Goal: Complete application form: Complete application form

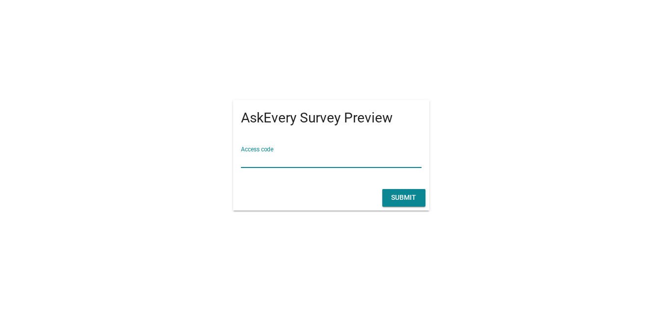
paste input "Elle/survey/"
type input "Elle/survey/"
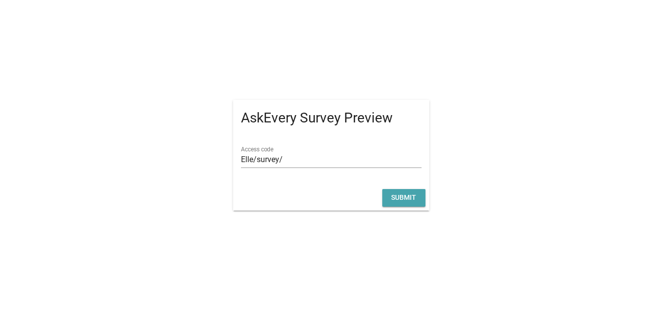
click at [394, 194] on div "Submit" at bounding box center [403, 198] width 27 height 10
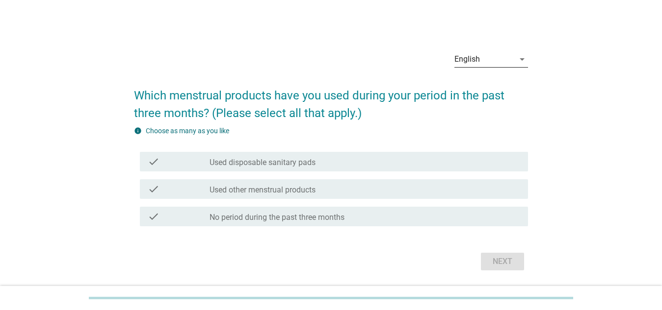
click at [504, 64] on div "English" at bounding box center [484, 60] width 60 height 16
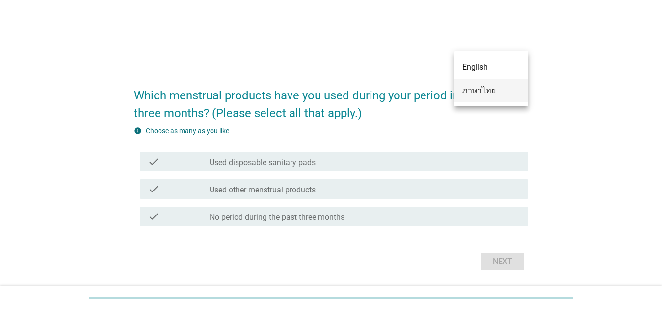
click at [489, 92] on div "ภาษาไทย" at bounding box center [491, 91] width 58 height 12
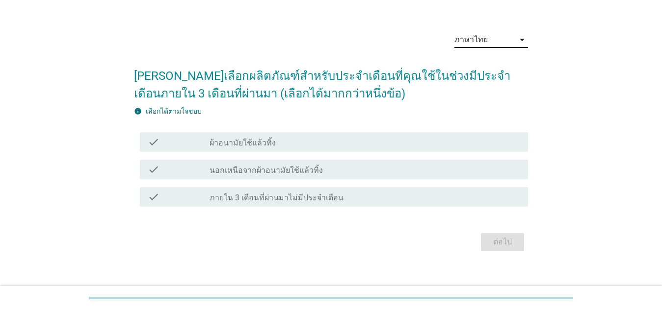
scroll to position [30, 0]
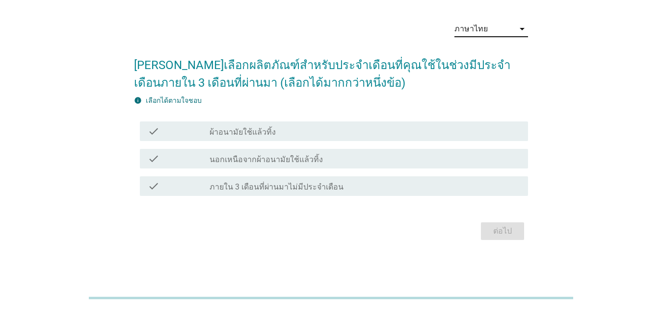
click at [256, 128] on label "ผ้าอนามัยใช้แล้วทิ้ง" at bounding box center [242, 133] width 66 height 10
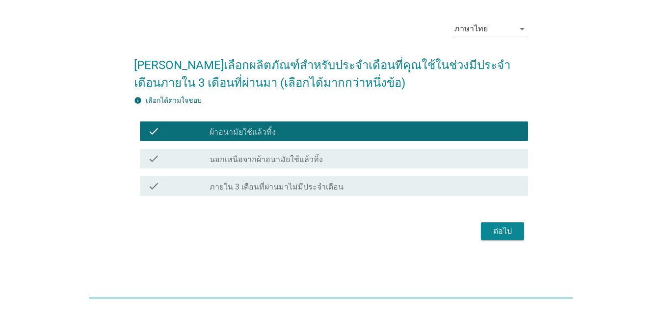
click at [511, 233] on div "ต่อไป" at bounding box center [502, 232] width 27 height 12
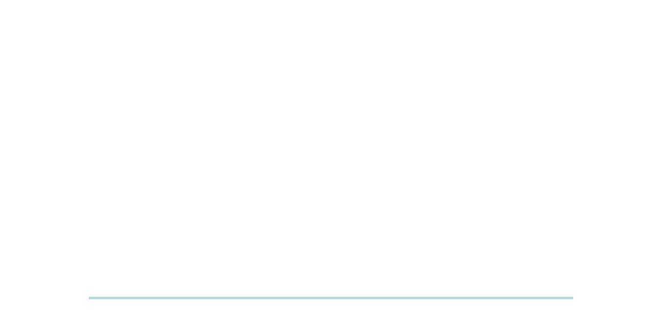
scroll to position [0, 0]
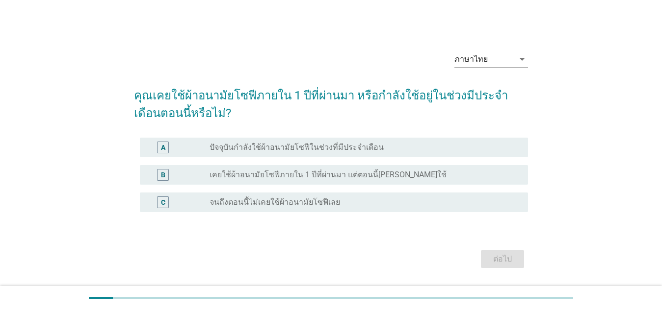
click at [160, 111] on h2 "คุณเคยใช้ผ้าอนามัยโซฟีภายใน 1 ปีที่ผ่านมา หรือกำลังใช้อยู่ในช่วงมีประจำเดือนตอน…" at bounding box center [331, 99] width 394 height 45
click at [280, 200] on label "จนถึงตอนนี้ไม่เคยใช้ผ้าอนามัยโซฟีเลย" at bounding box center [274, 203] width 130 height 10
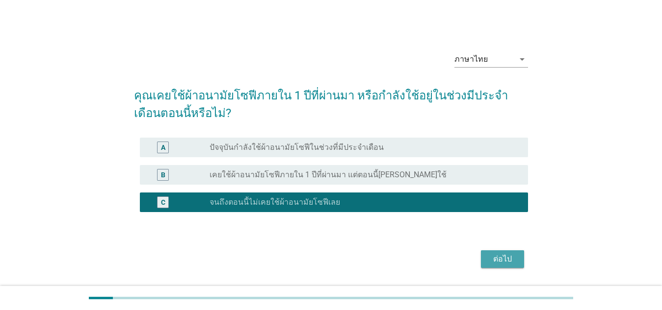
click at [519, 265] on button "ต่อไป" at bounding box center [502, 260] width 43 height 18
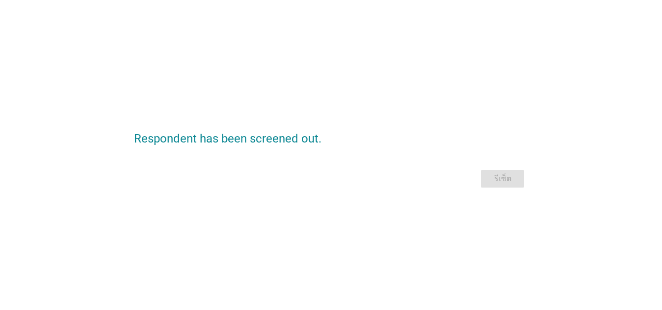
click at [504, 175] on div "รีเซ็ต" at bounding box center [331, 179] width 394 height 24
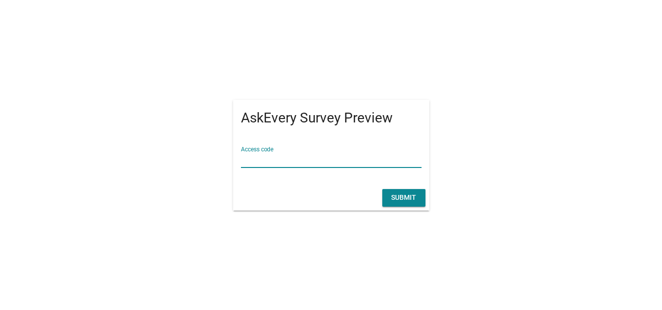
paste input "Elle/survey/"
type input "Elle/survey/"
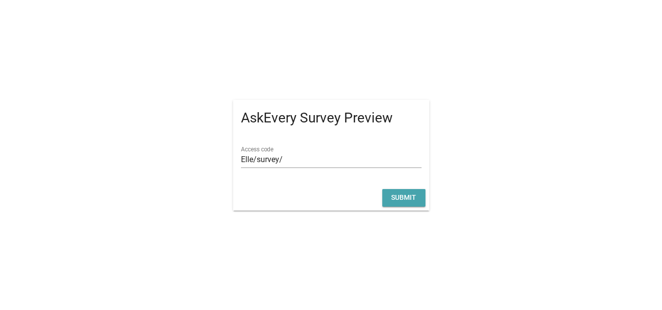
click at [412, 195] on div "Submit" at bounding box center [403, 198] width 27 height 10
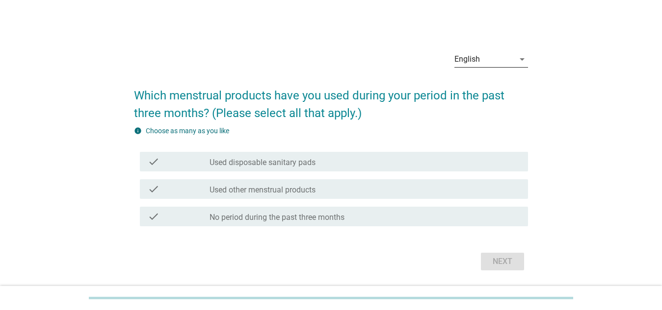
click at [517, 58] on icon "arrow_drop_down" at bounding box center [522, 59] width 12 height 12
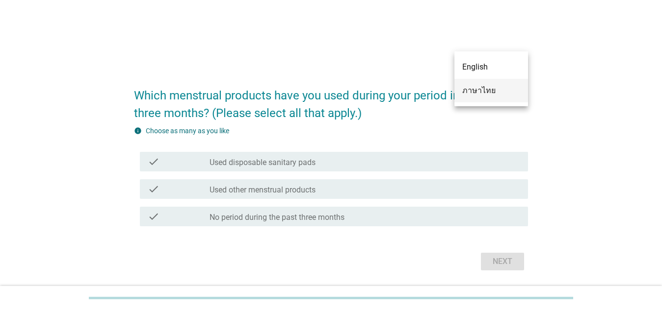
click at [498, 88] on div "ภาษาไทย" at bounding box center [491, 91] width 58 height 12
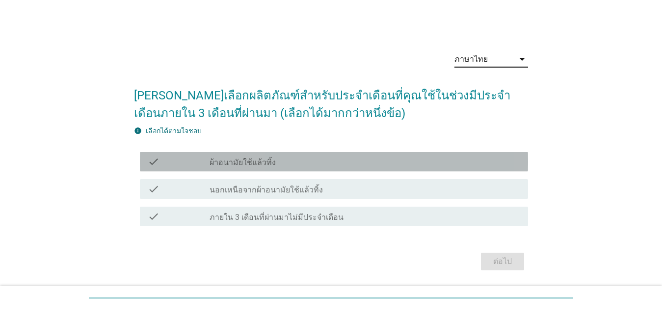
click at [302, 162] on div "check_box_outline_blank ผ้าอนามัยใช้แล้วทิ้ง" at bounding box center [364, 162] width 310 height 12
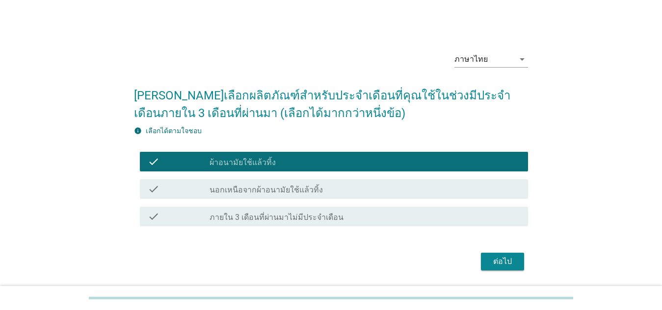
click at [497, 260] on div "ต่อไป" at bounding box center [502, 262] width 27 height 12
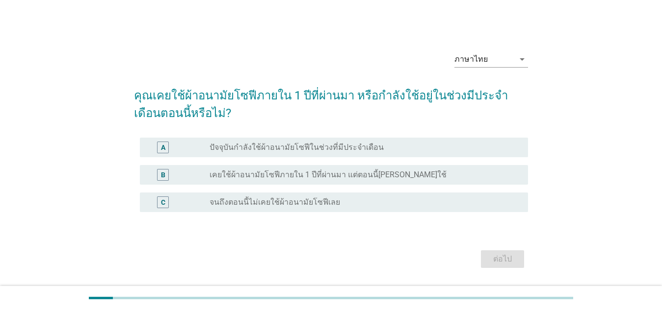
click at [324, 149] on label "ปัจจุบันกำลังใช้ผ้าอนามัยโซฟีในช่วงที่มีประจำเดือน" at bounding box center [296, 148] width 174 height 10
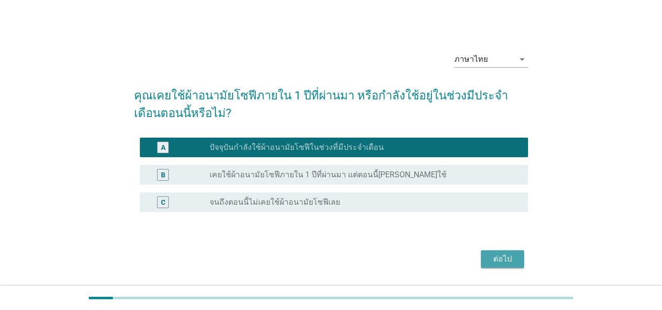
click at [501, 257] on div "ต่อไป" at bounding box center [502, 260] width 27 height 12
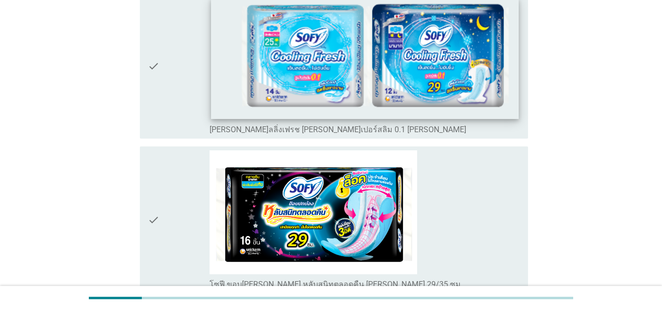
scroll to position [1079, 0]
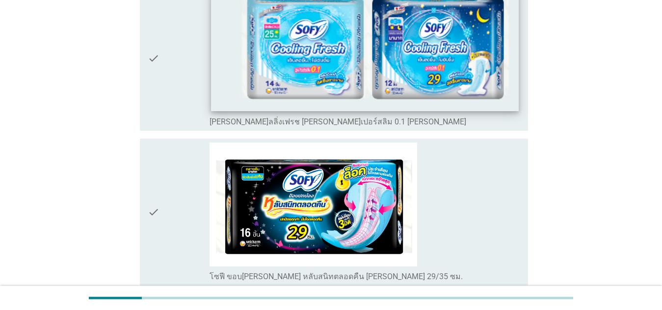
click at [336, 58] on img at bounding box center [364, 50] width 307 height 121
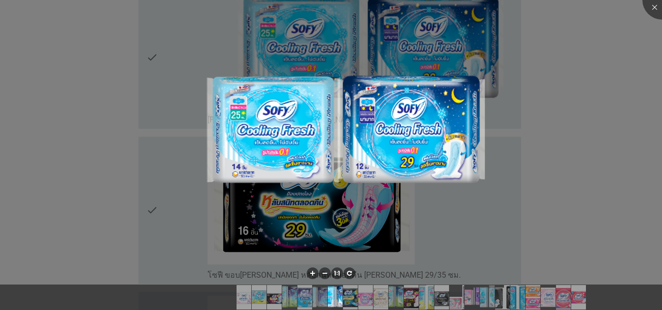
click at [640, 55] on div at bounding box center [331, 155] width 662 height 310
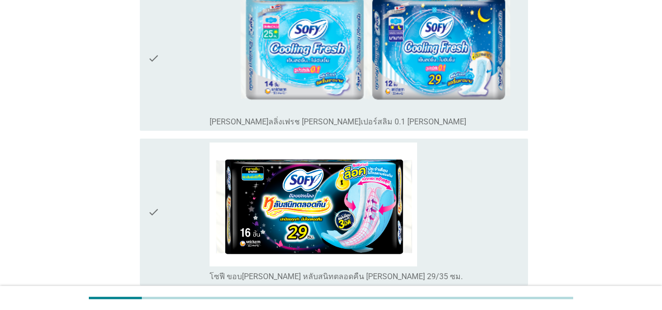
click at [148, 62] on icon "check" at bounding box center [154, 58] width 12 height 137
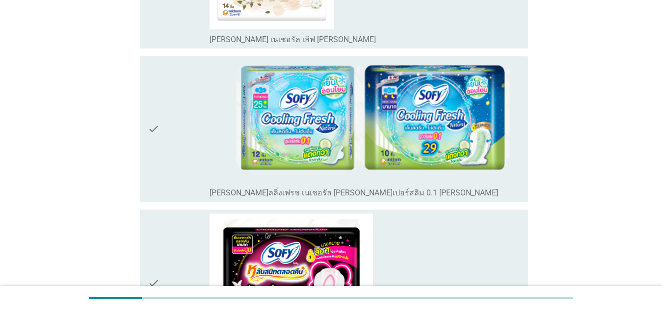
scroll to position [1619, 0]
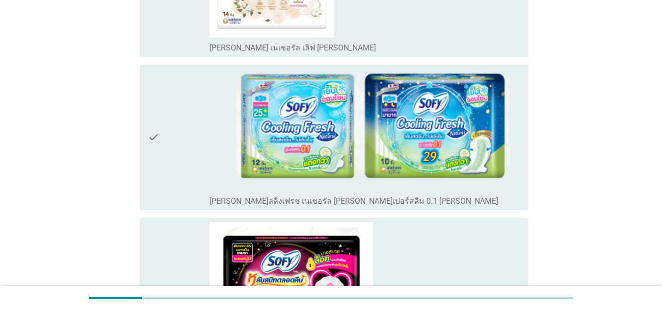
click at [159, 133] on div "check" at bounding box center [179, 138] width 62 height 138
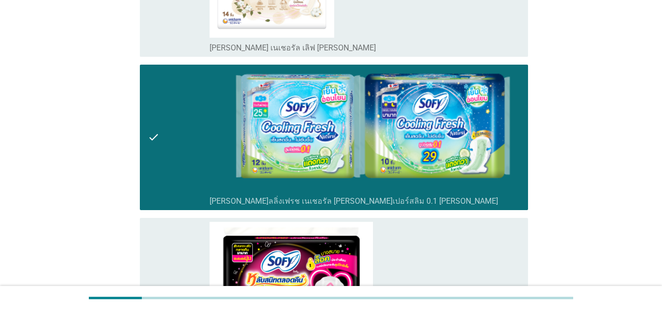
click at [152, 133] on icon "check" at bounding box center [154, 138] width 12 height 138
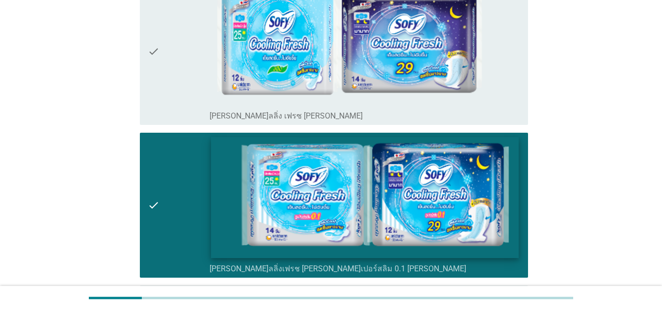
scroll to position [1030, 0]
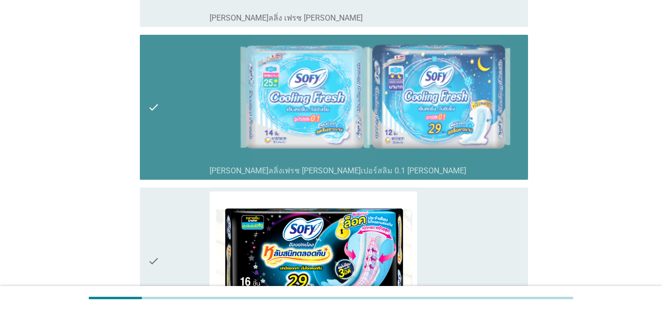
click at [149, 118] on icon "check" at bounding box center [154, 107] width 12 height 137
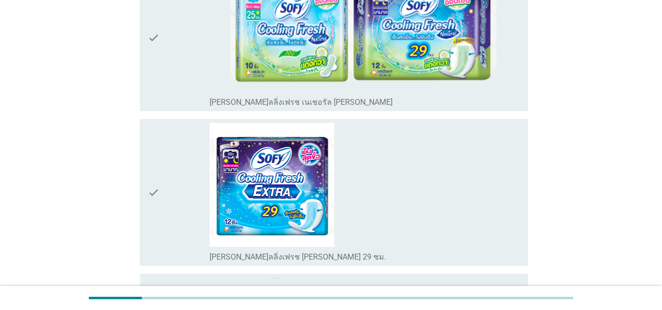
scroll to position [638, 0]
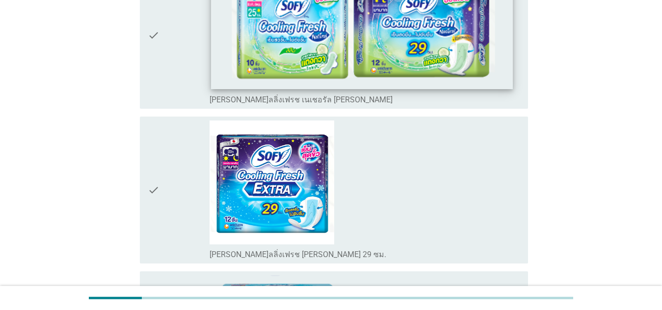
click at [337, 32] on img at bounding box center [362, 27] width 302 height 123
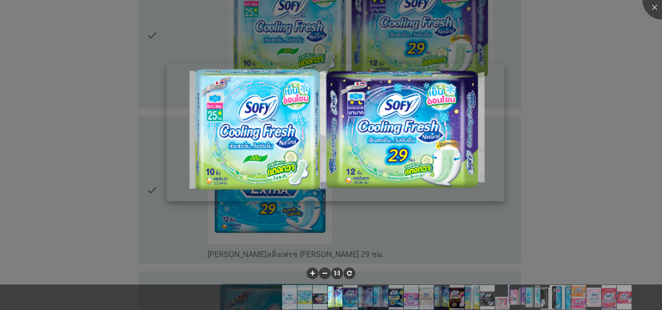
click at [279, 134] on img at bounding box center [335, 133] width 338 height 138
click at [311, 269] on li at bounding box center [313, 274] width 12 height 12
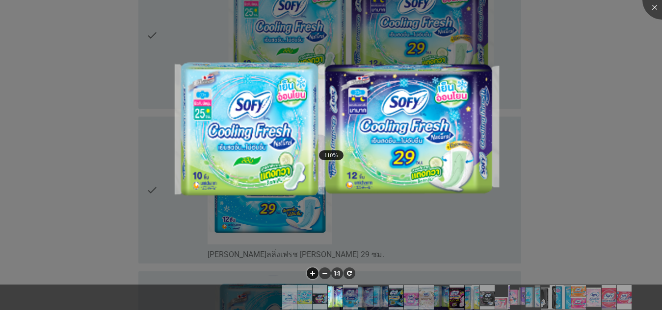
click at [311, 269] on li at bounding box center [313, 274] width 12 height 12
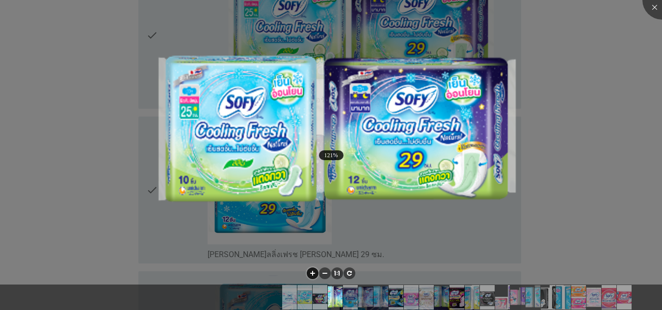
click at [311, 269] on li at bounding box center [313, 274] width 12 height 12
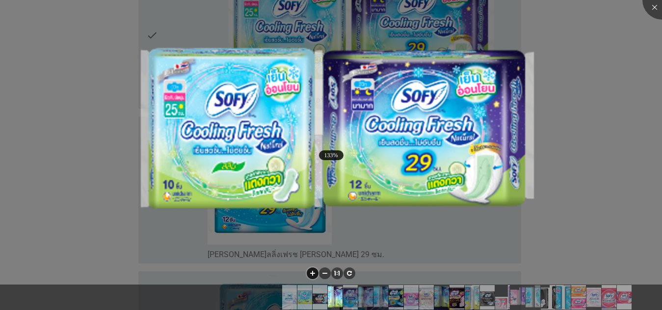
click at [311, 269] on li at bounding box center [313, 274] width 12 height 12
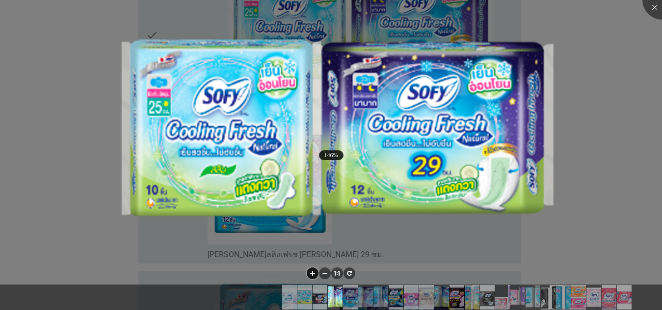
click at [311, 268] on li at bounding box center [313, 274] width 12 height 12
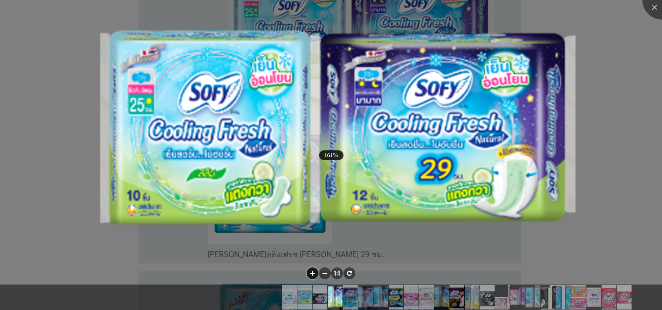
click at [311, 268] on li at bounding box center [313, 274] width 12 height 12
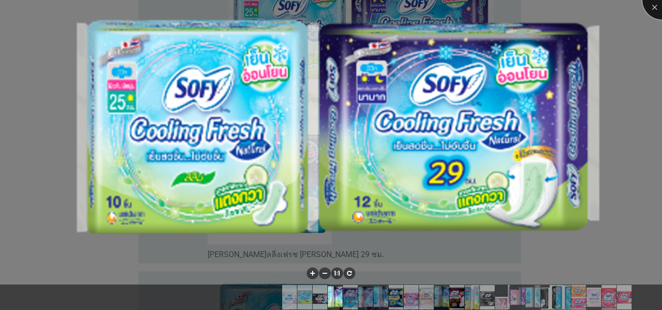
click at [656, 7] on div at bounding box center [661, -1] width 39 height 39
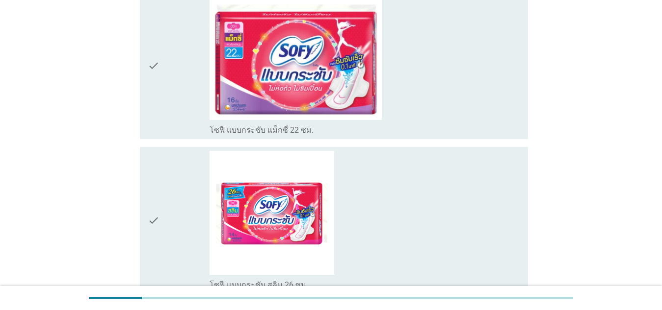
scroll to position [3417, 0]
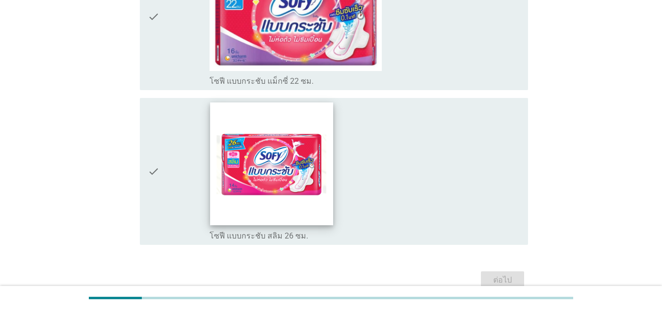
click at [295, 167] on img at bounding box center [271, 164] width 123 height 123
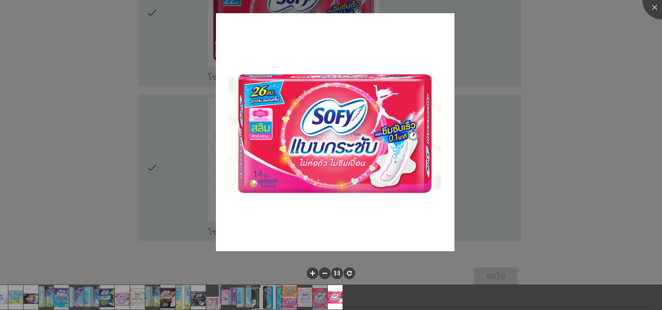
click at [569, 187] on div at bounding box center [331, 155] width 662 height 310
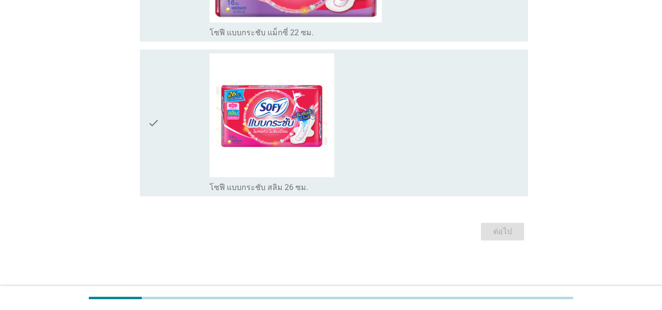
scroll to position [3466, 0]
click at [155, 119] on icon "check" at bounding box center [154, 122] width 12 height 139
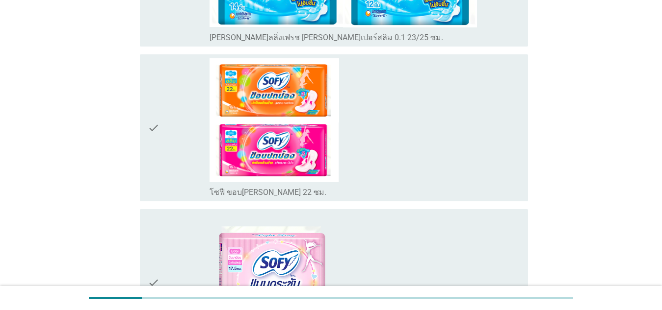
scroll to position [3024, 0]
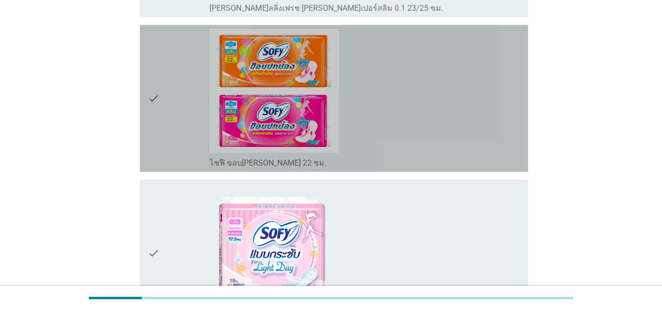
click at [156, 103] on icon "check" at bounding box center [154, 98] width 12 height 139
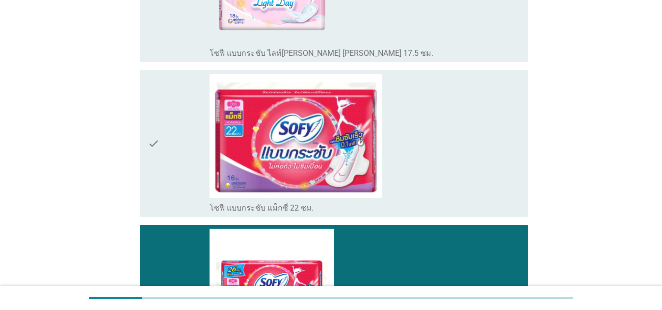
scroll to position [3466, 0]
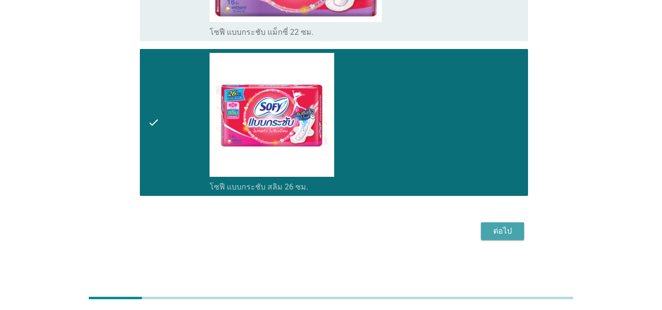
click at [498, 231] on div "ต่อไป" at bounding box center [502, 232] width 27 height 12
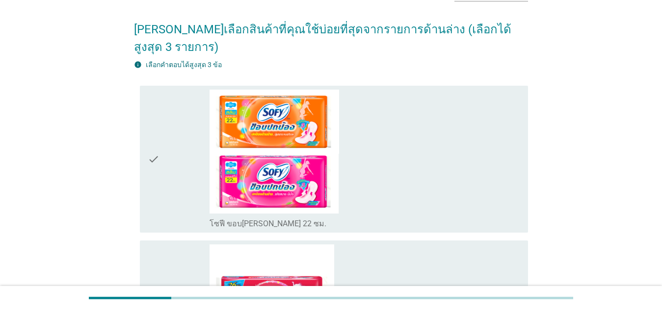
scroll to position [49, 0]
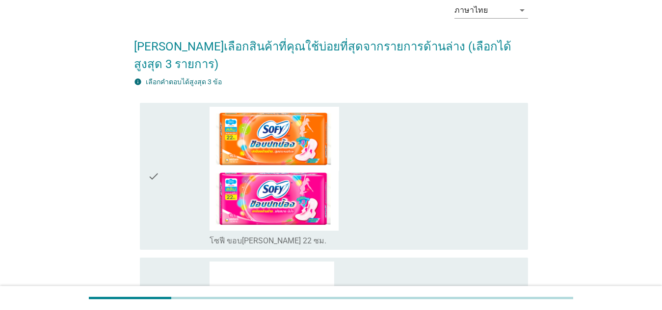
click at [150, 162] on icon "check" at bounding box center [154, 176] width 12 height 139
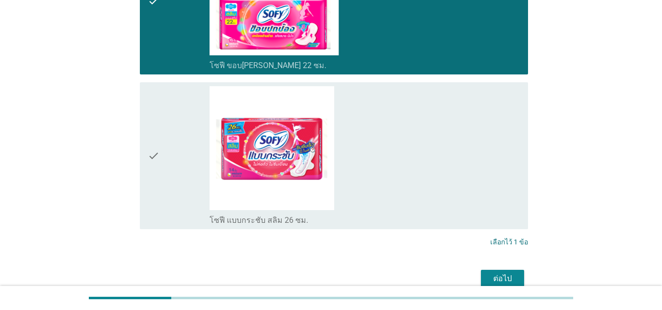
scroll to position [255, 0]
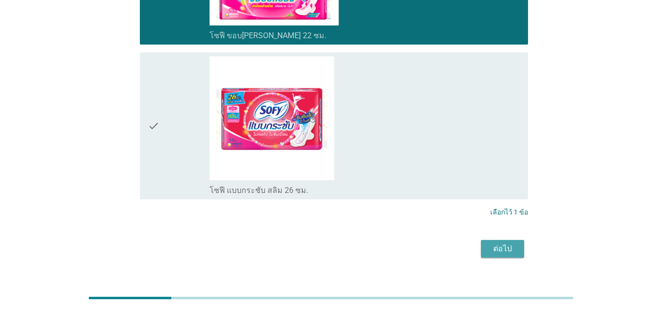
click at [488, 240] on button "ต่อไป" at bounding box center [502, 249] width 43 height 18
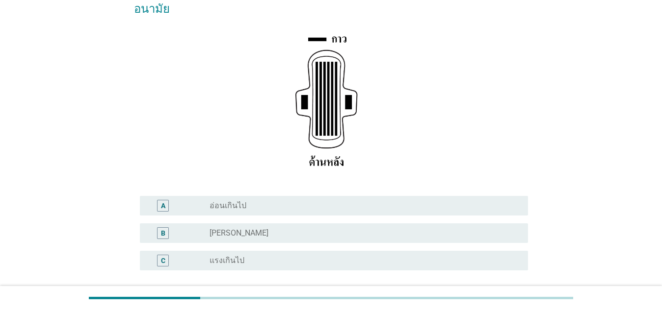
scroll to position [147, 0]
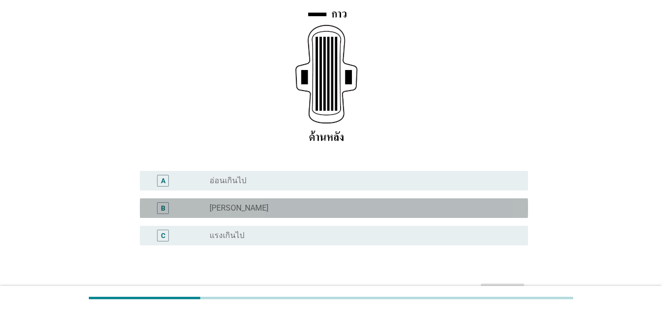
click at [222, 204] on label "[PERSON_NAME]" at bounding box center [238, 209] width 59 height 10
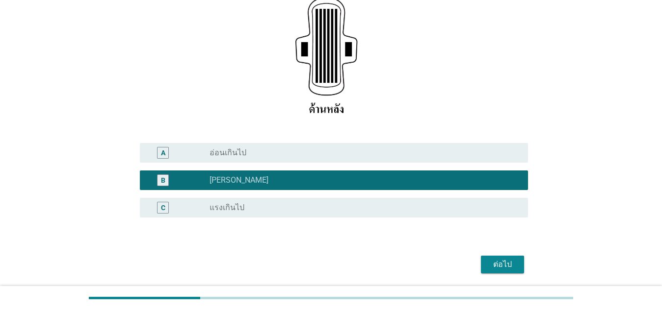
scroll to position [191, 0]
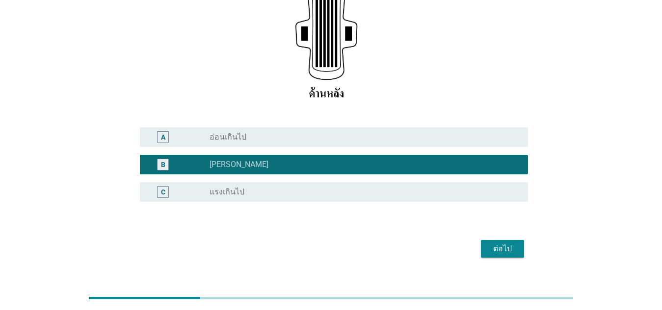
click at [498, 240] on button "ต่อไป" at bounding box center [502, 249] width 43 height 18
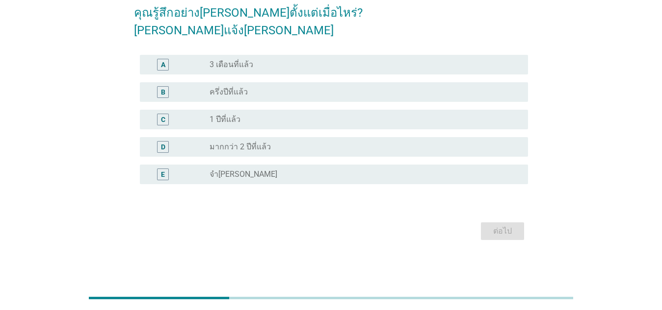
scroll to position [0, 0]
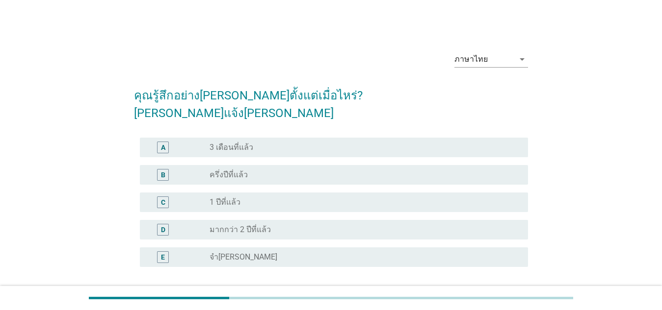
click at [254, 198] on div "radio_button_unchecked 1 ปีที่แล้ว" at bounding box center [360, 203] width 303 height 10
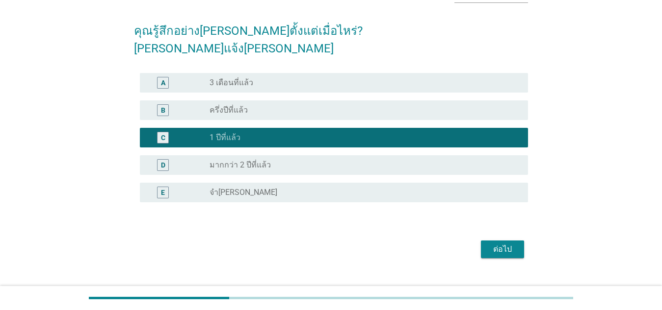
scroll to position [65, 0]
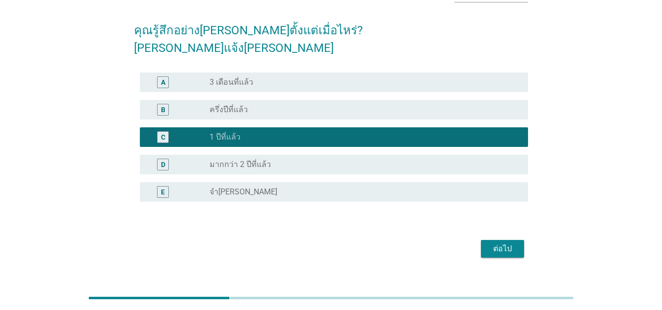
click at [510, 243] on div "ต่อไป" at bounding box center [502, 249] width 27 height 12
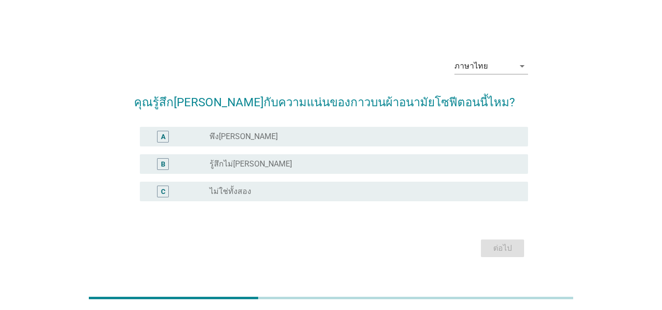
click at [268, 165] on div "radio_button_unchecked รู้สึกไม่[PERSON_NAME]" at bounding box center [360, 164] width 303 height 10
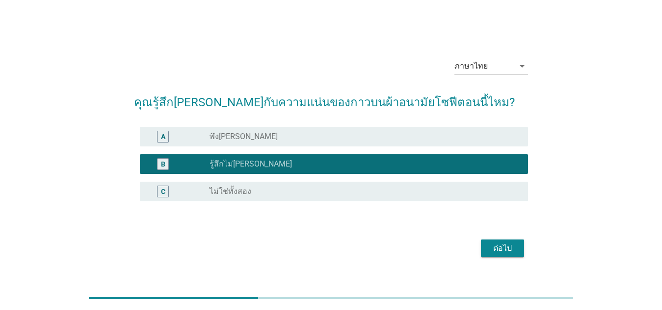
click at [526, 254] on div "ต่อไป" at bounding box center [331, 249] width 394 height 24
click at [508, 250] on div "ต่อไป" at bounding box center [502, 249] width 27 height 12
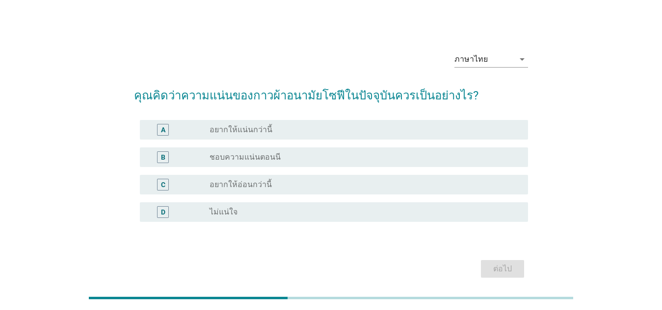
click at [274, 156] on label "ชอบความแน่นตอนนี" at bounding box center [244, 158] width 71 height 10
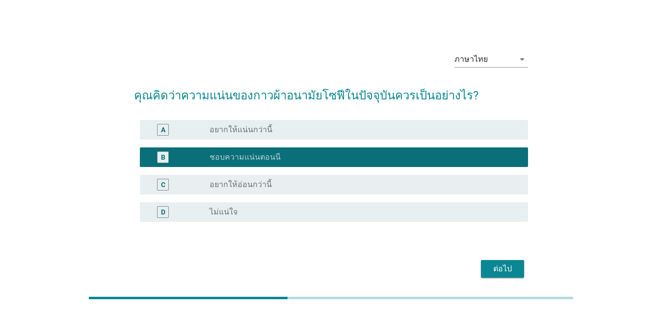
click at [508, 271] on div "ต่อไป" at bounding box center [502, 269] width 27 height 12
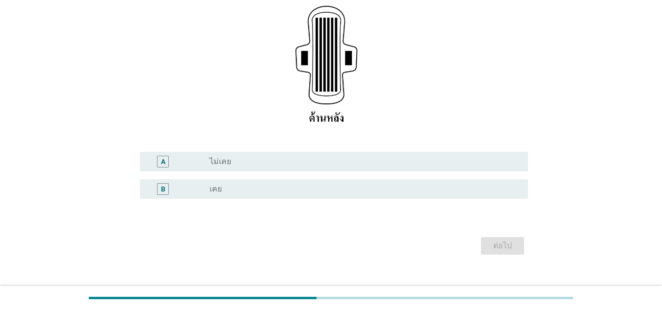
scroll to position [163, 0]
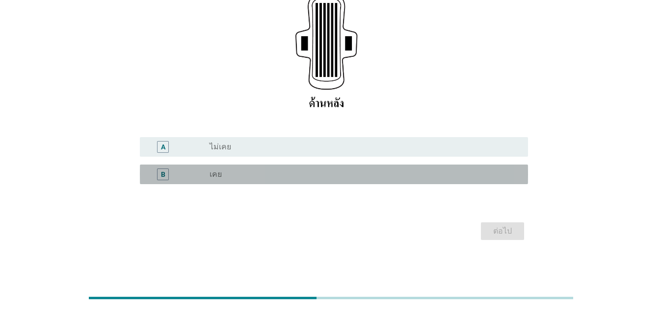
click at [211, 172] on label "เคย" at bounding box center [215, 175] width 12 height 10
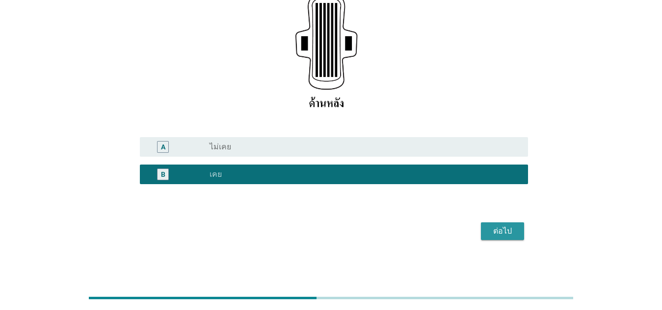
click at [504, 232] on div "ต่อไป" at bounding box center [502, 232] width 27 height 12
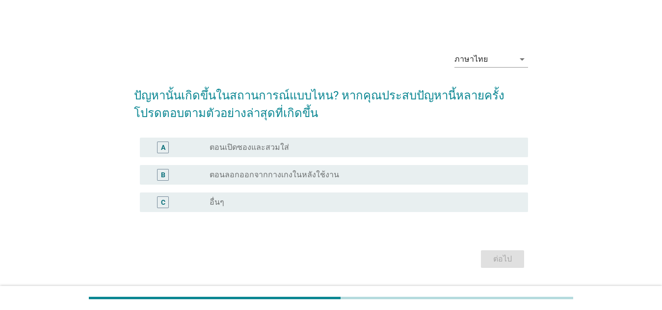
click at [271, 179] on label "ตอนลอกออกจากกางเกงในหลังใช้งาน" at bounding box center [273, 175] width 129 height 10
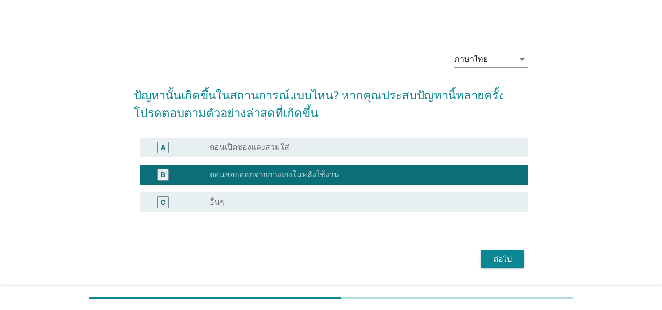
click at [516, 258] on div "ต่อไป" at bounding box center [502, 260] width 27 height 12
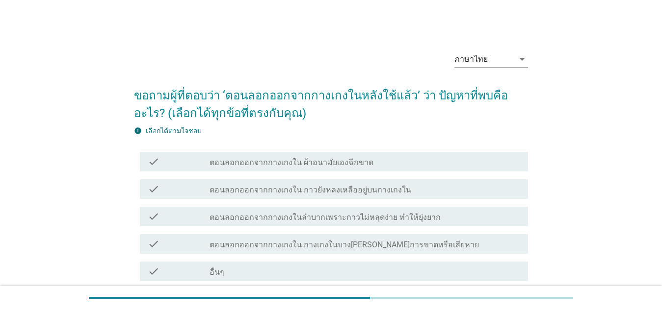
click at [410, 95] on h2 "ขอถามผู้ที่ตอบว่า ‘ตอนลอกออกจากกางเกงในหลังใช้แล้ว’ ว่า ปัญหาที่พบคืออะไร? (เลื…" at bounding box center [331, 99] width 394 height 45
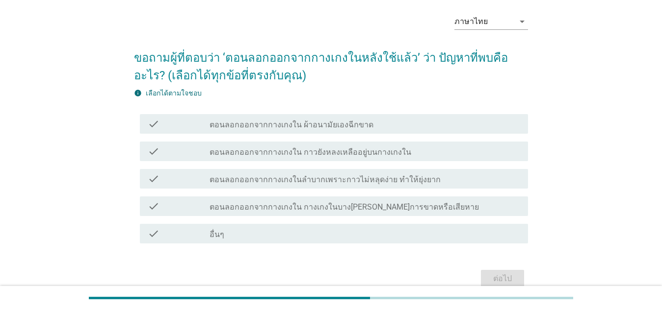
scroll to position [49, 0]
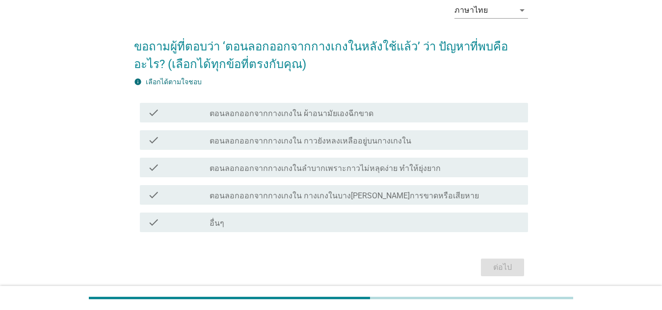
click at [311, 184] on div "check check_box_outline_blank ตอนลอกออกจากกางเกงใน กางเกงในบาง[PERSON_NAME]การข…" at bounding box center [331, 194] width 394 height 27
click at [309, 195] on label "ตอนลอกออกจากกางเกงใน กางเกงในบาง[PERSON_NAME]การขาดหรือเสียหาย" at bounding box center [343, 196] width 269 height 10
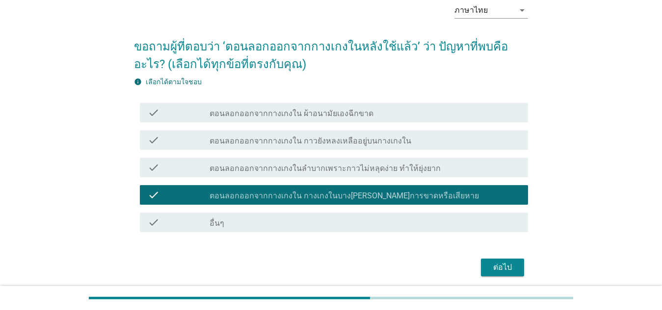
click at [509, 270] on div "ต่อไป" at bounding box center [502, 268] width 27 height 12
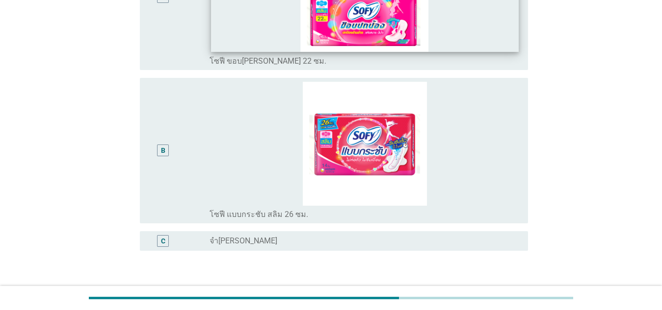
scroll to position [196, 0]
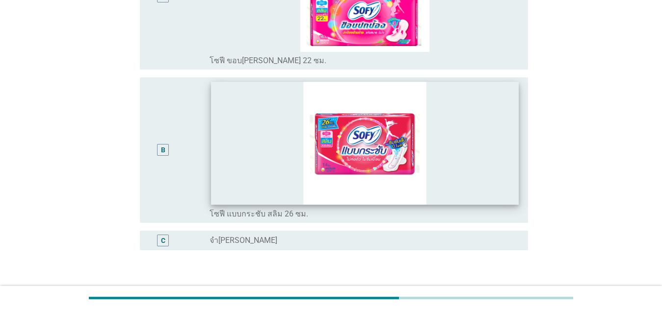
click at [417, 155] on img at bounding box center [364, 143] width 307 height 123
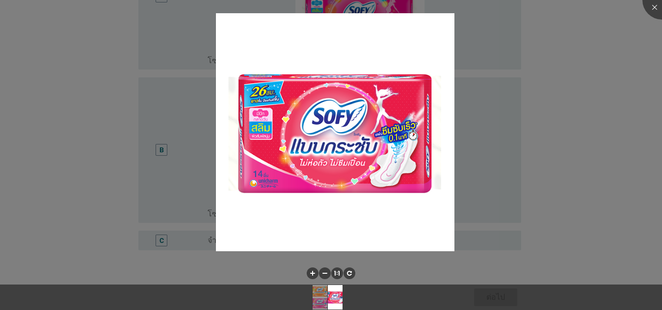
click at [591, 186] on div at bounding box center [331, 155] width 662 height 310
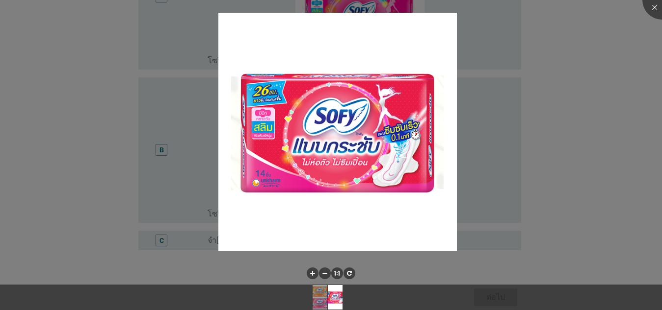
click at [149, 143] on div at bounding box center [331, 155] width 662 height 310
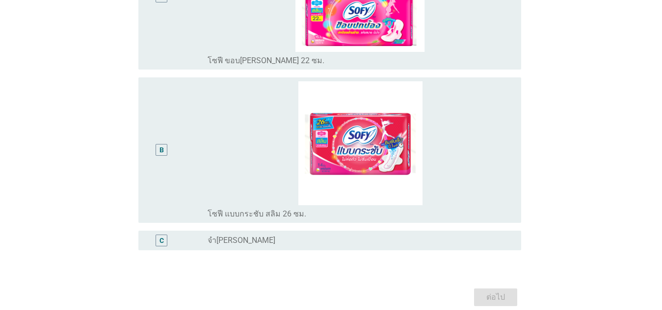
click at [179, 148] on body "English ภาษาไทย ภาษาไทย arrow_drop_down [PERSON_NAME]แจ้งผ้าอนามัยที่ใช้ตอนมีปั…" at bounding box center [331, 78] width 662 height 549
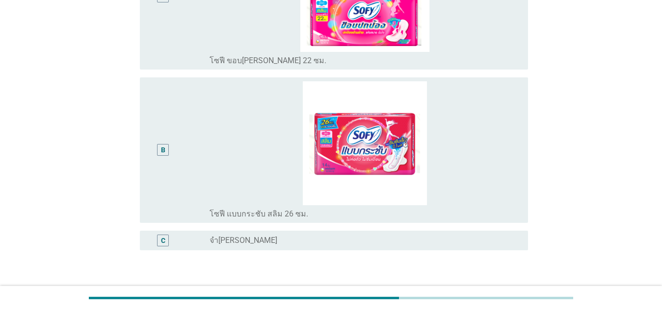
click at [165, 147] on div "B" at bounding box center [163, 150] width 4 height 10
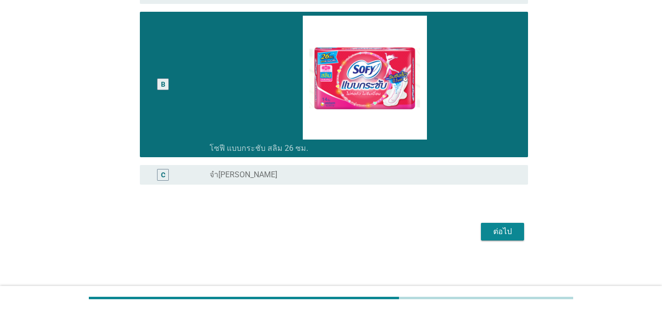
scroll to position [262, 0]
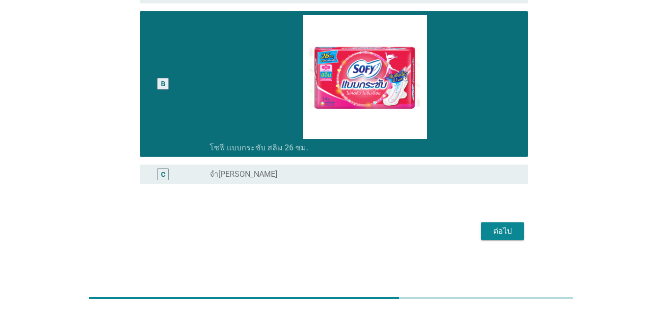
click at [491, 233] on div "ต่อไป" at bounding box center [502, 232] width 27 height 12
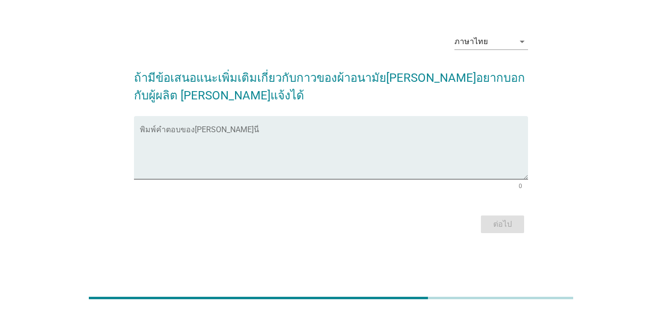
scroll to position [0, 0]
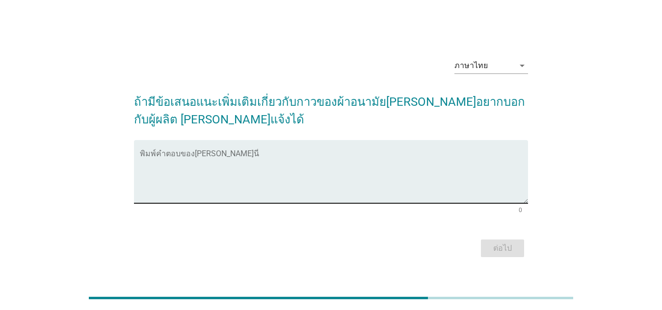
click at [354, 162] on textarea "พิมพ์คำตอบของคุณ ที่นี่" at bounding box center [334, 178] width 388 height 52
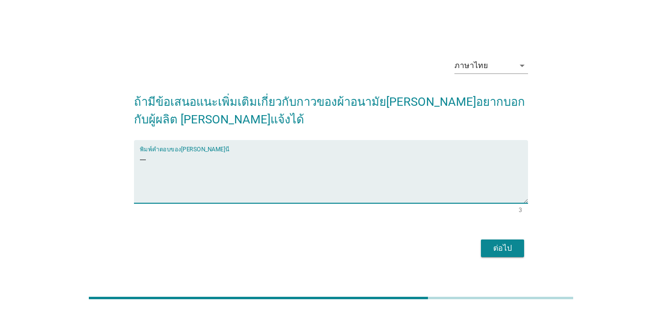
type textarea "---"
click at [512, 245] on div "ต่อไป" at bounding box center [502, 249] width 27 height 12
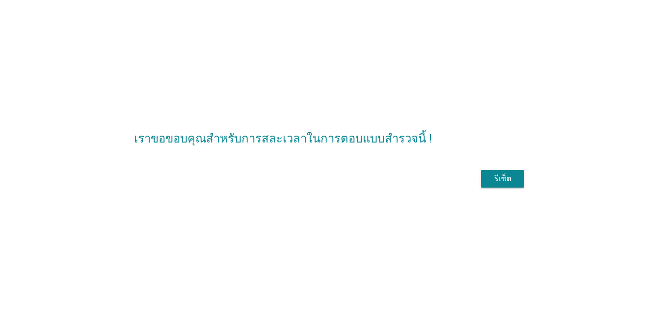
click at [507, 174] on div "รีเซ็ต" at bounding box center [502, 179] width 27 height 12
